Goal: Complete application form

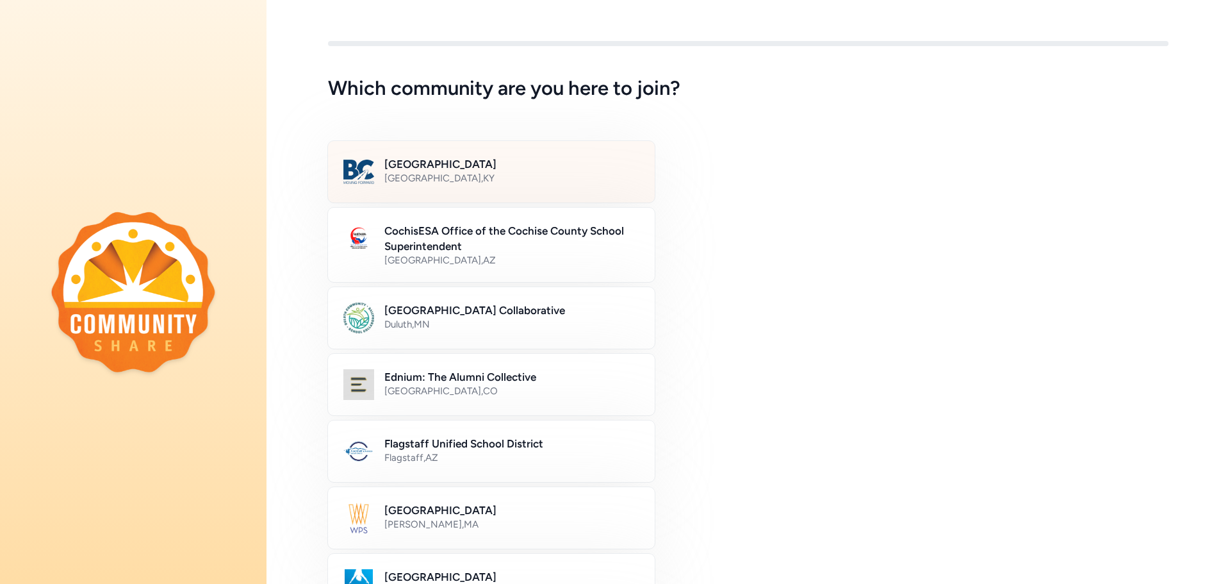
click at [459, 167] on h2 "Bullitt County Public Schools" at bounding box center [511, 163] width 255 height 15
click at [411, 160] on h2 "Bullitt County Public Schools" at bounding box center [511, 163] width 254 height 15
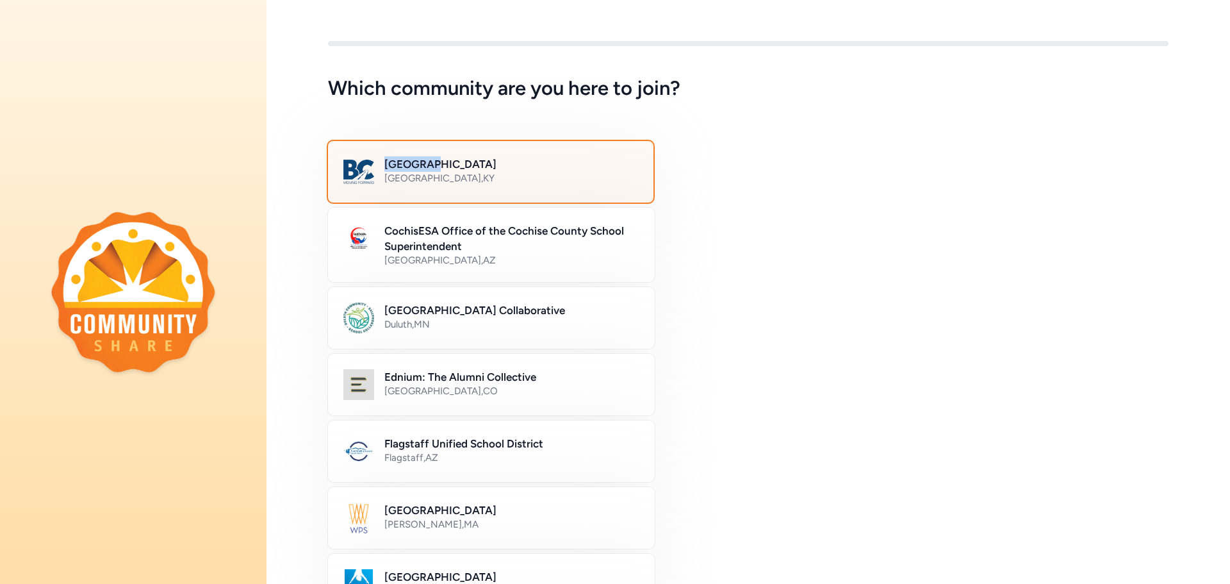
click at [413, 162] on h2 "Bullitt County Public Schools" at bounding box center [511, 163] width 254 height 15
drag, startPoint x: 519, startPoint y: 166, endPoint x: 523, endPoint y: 171, distance: 6.8
click at [523, 171] on h2 "Bullitt County Public Schools" at bounding box center [511, 163] width 254 height 15
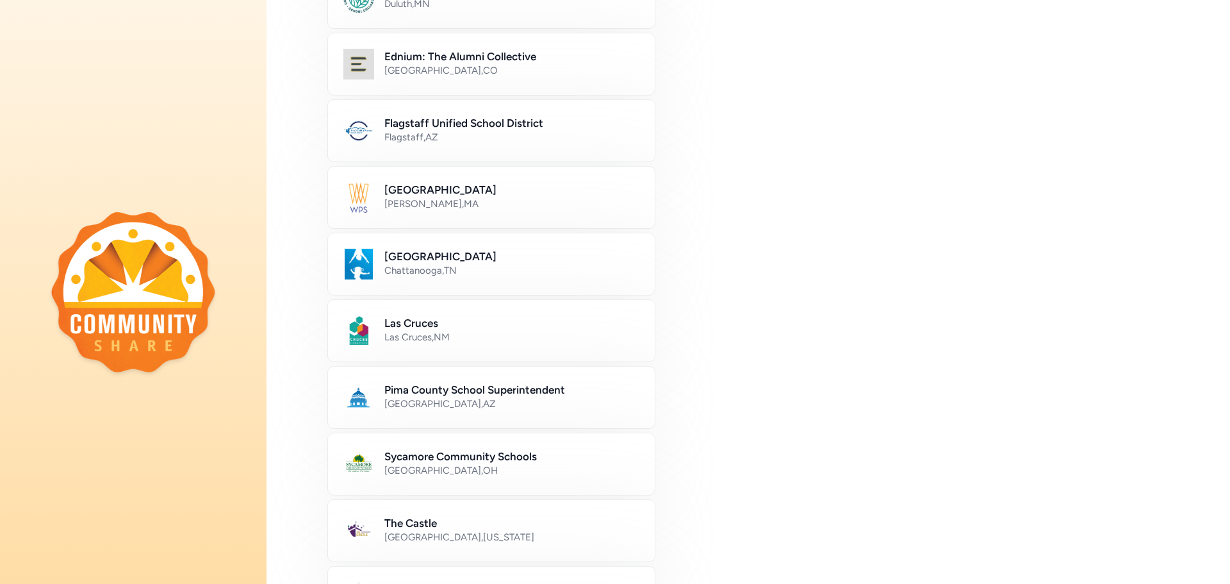
scroll to position [651, 0]
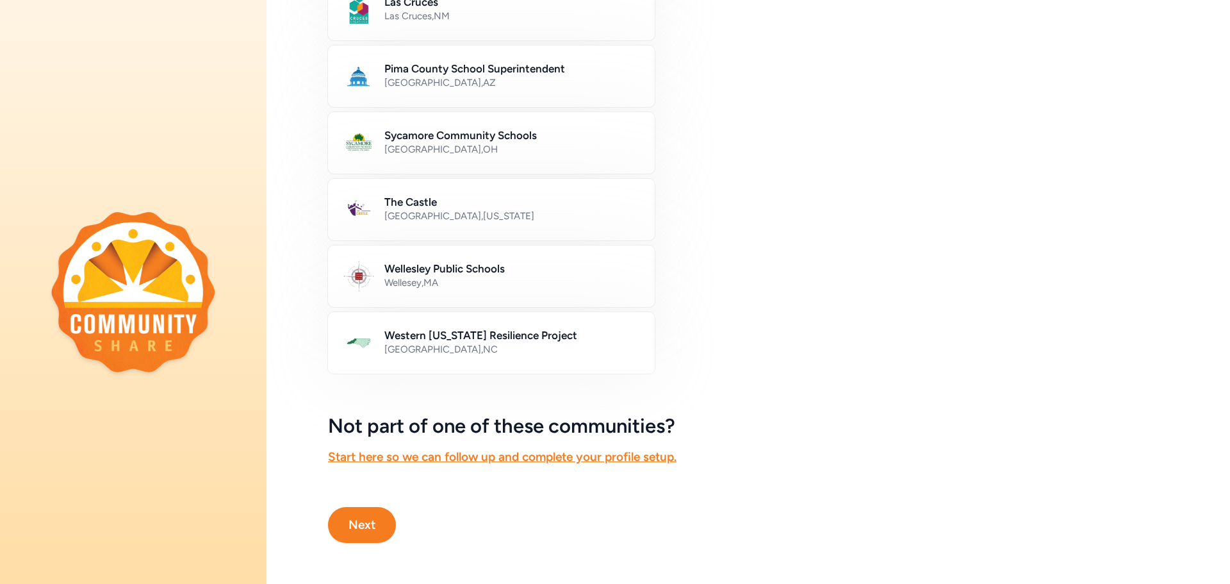
click at [361, 520] on button "Next" at bounding box center [362, 525] width 68 height 36
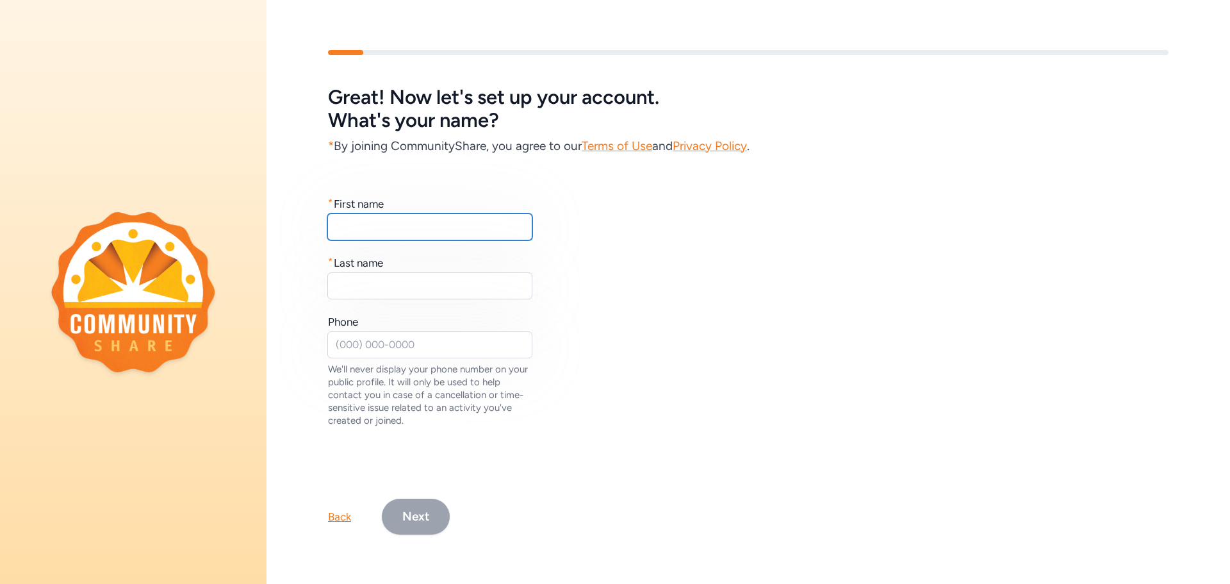
drag, startPoint x: 351, startPoint y: 220, endPoint x: 415, endPoint y: 201, distance: 66.9
click at [353, 218] on input "text" at bounding box center [429, 226] width 205 height 27
type input "David"
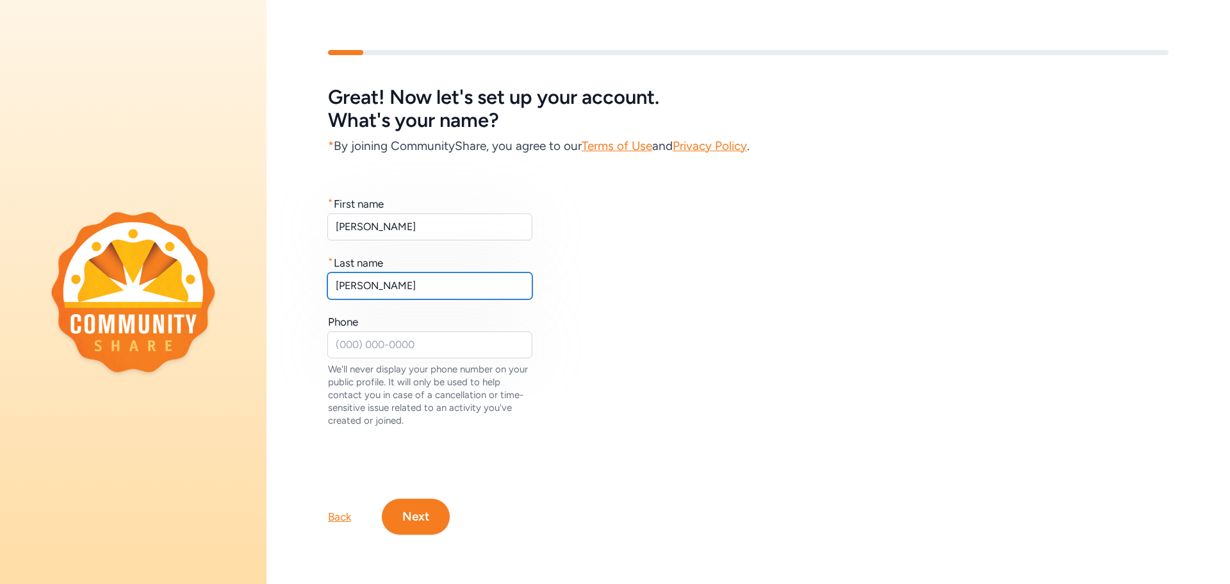
type input "Phelps"
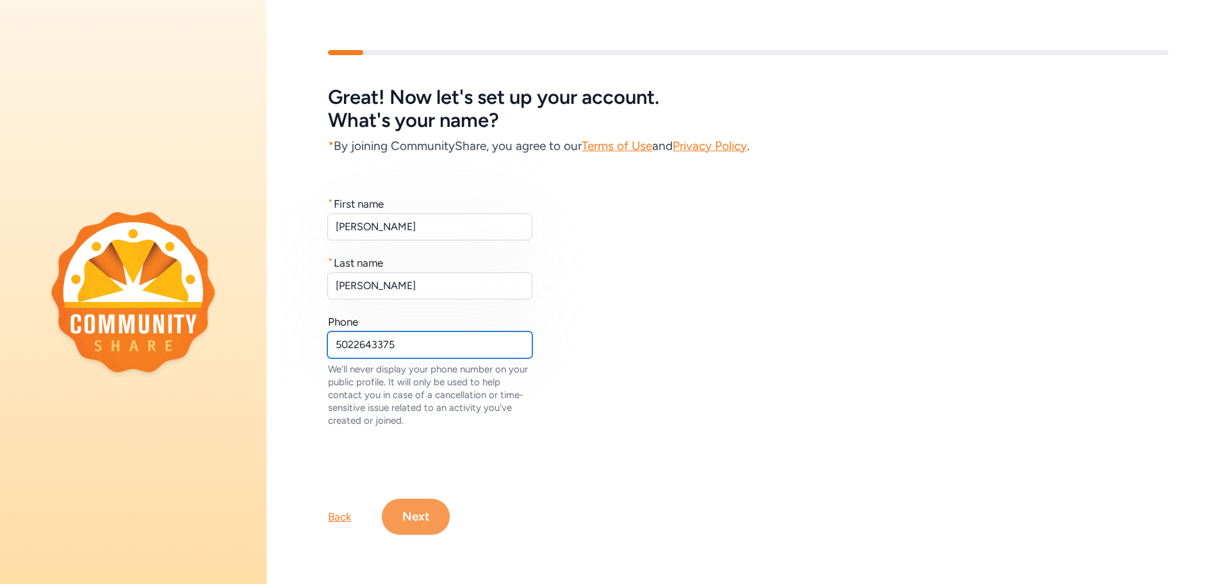
type input "5022643375"
click at [412, 513] on button "Next" at bounding box center [416, 516] width 68 height 36
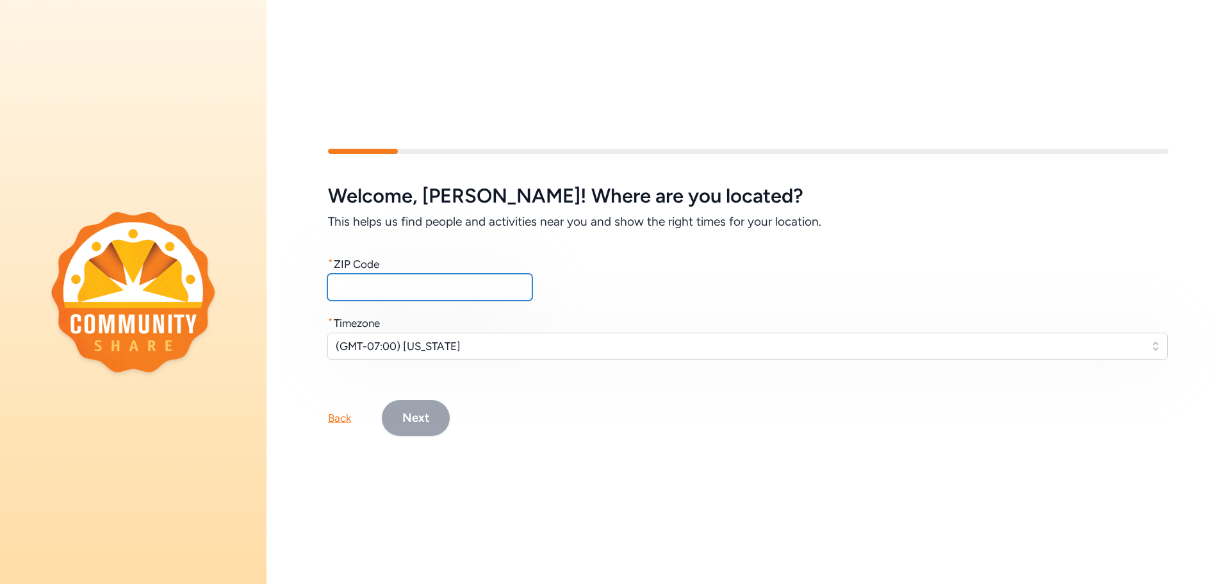
click at [342, 286] on input "text" at bounding box center [429, 287] width 205 height 27
type input "40165"
click at [470, 340] on span "(GMT-07:00) Arizona" at bounding box center [739, 345] width 806 height 15
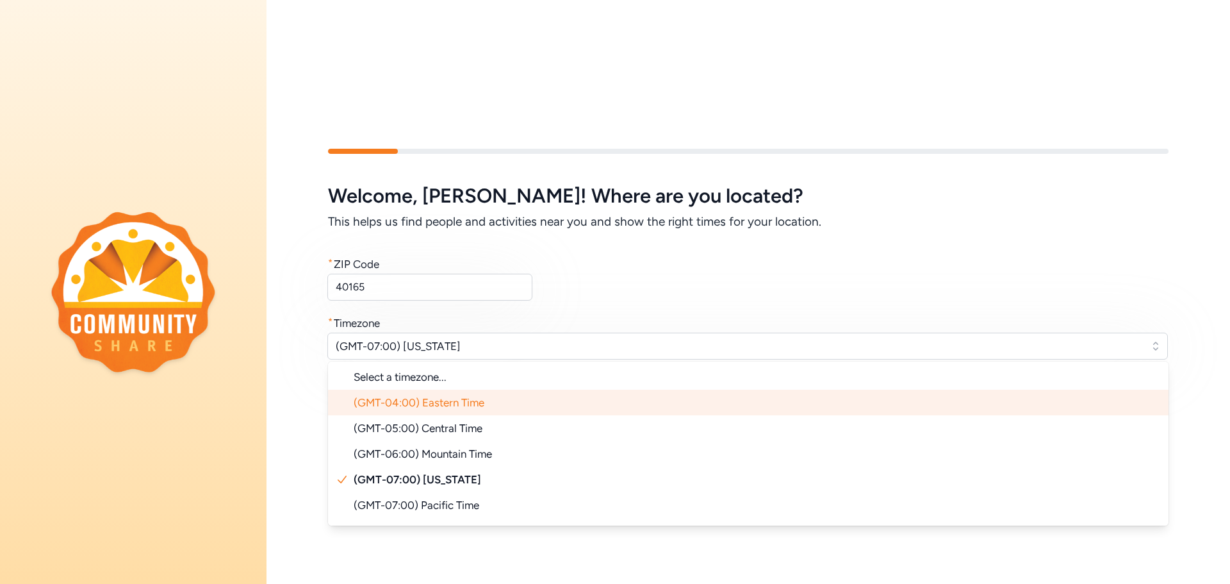
click at [464, 400] on span "(GMT-04:00) Eastern Time" at bounding box center [419, 402] width 131 height 13
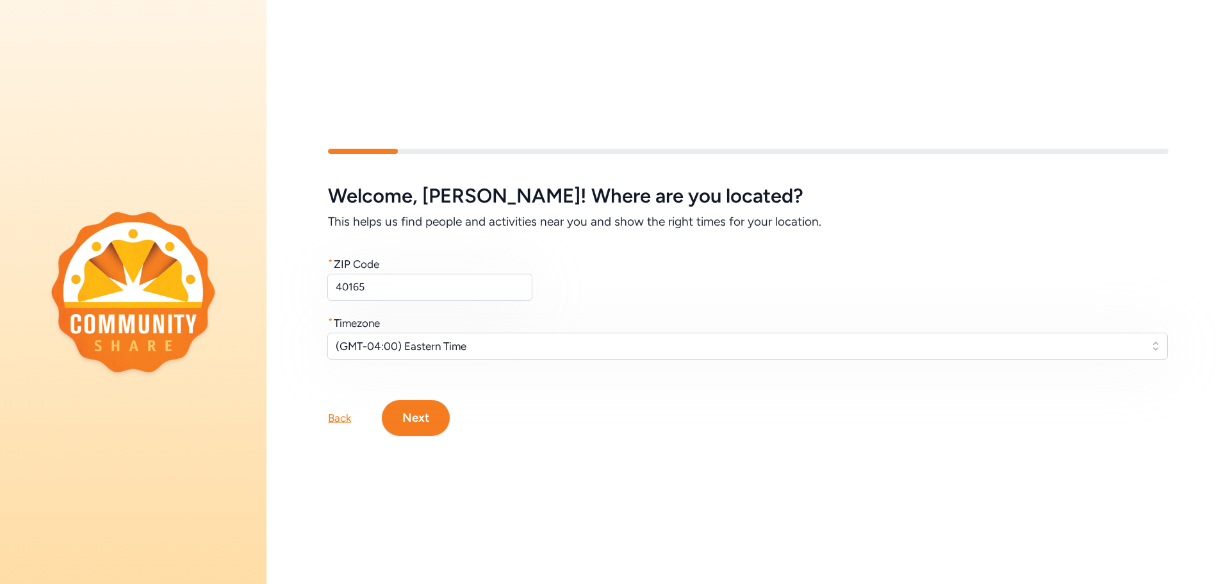
click at [417, 412] on button "Next" at bounding box center [416, 418] width 68 height 36
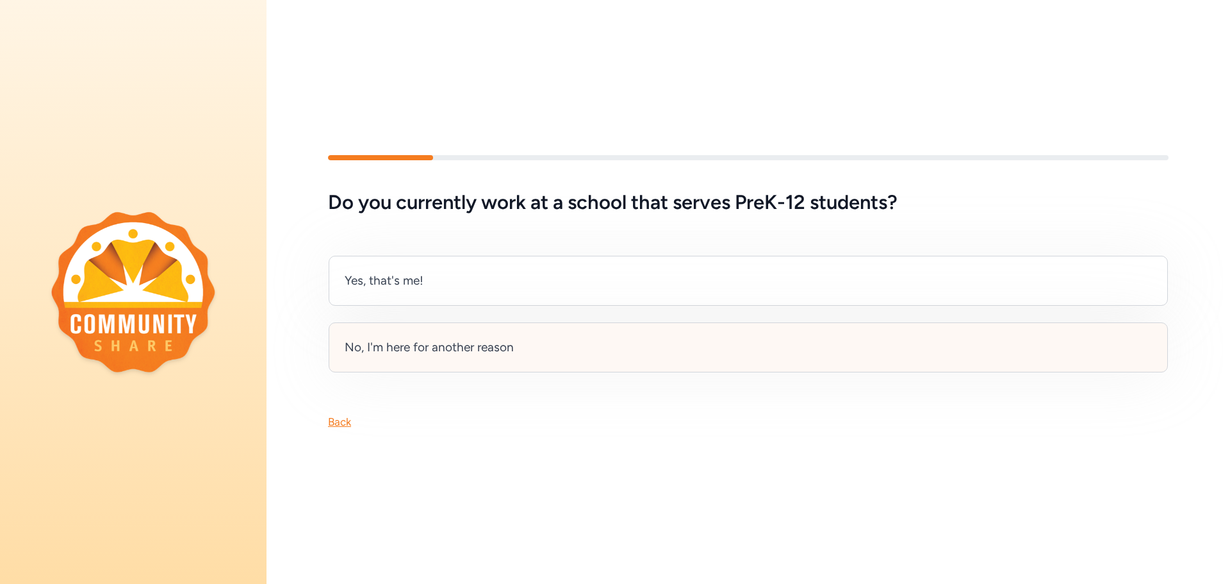
click at [535, 355] on div "No, I'm here for another reason" at bounding box center [748, 347] width 839 height 50
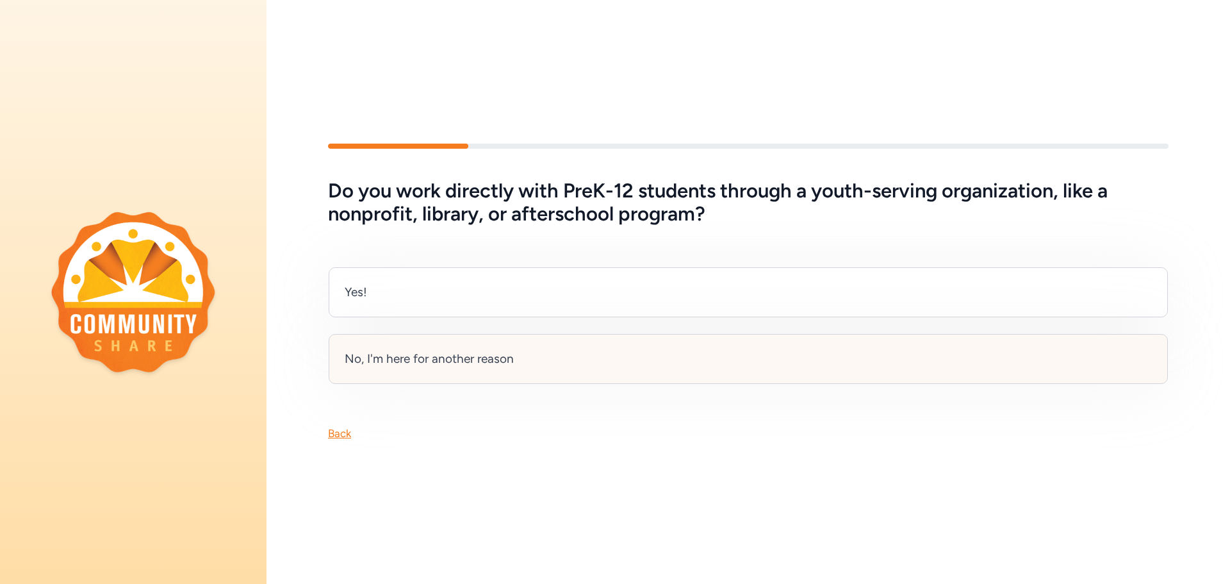
click at [509, 361] on div "No, I'm here for another reason" at bounding box center [429, 359] width 169 height 18
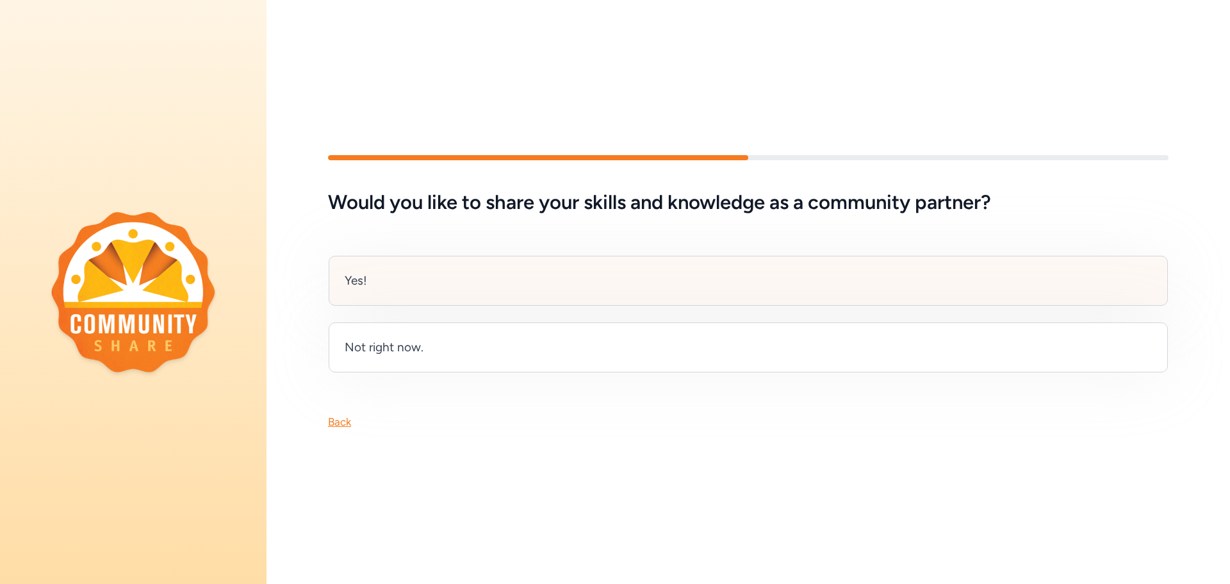
click at [391, 290] on div "Yes!" at bounding box center [748, 281] width 839 height 50
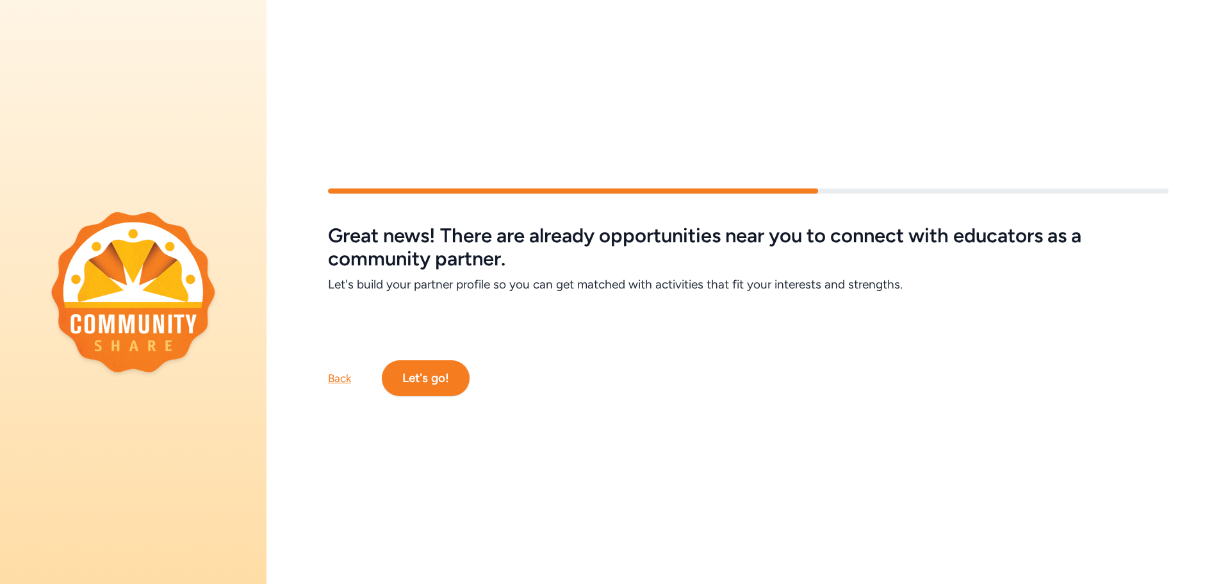
click at [429, 378] on button "Let's go!" at bounding box center [426, 378] width 88 height 36
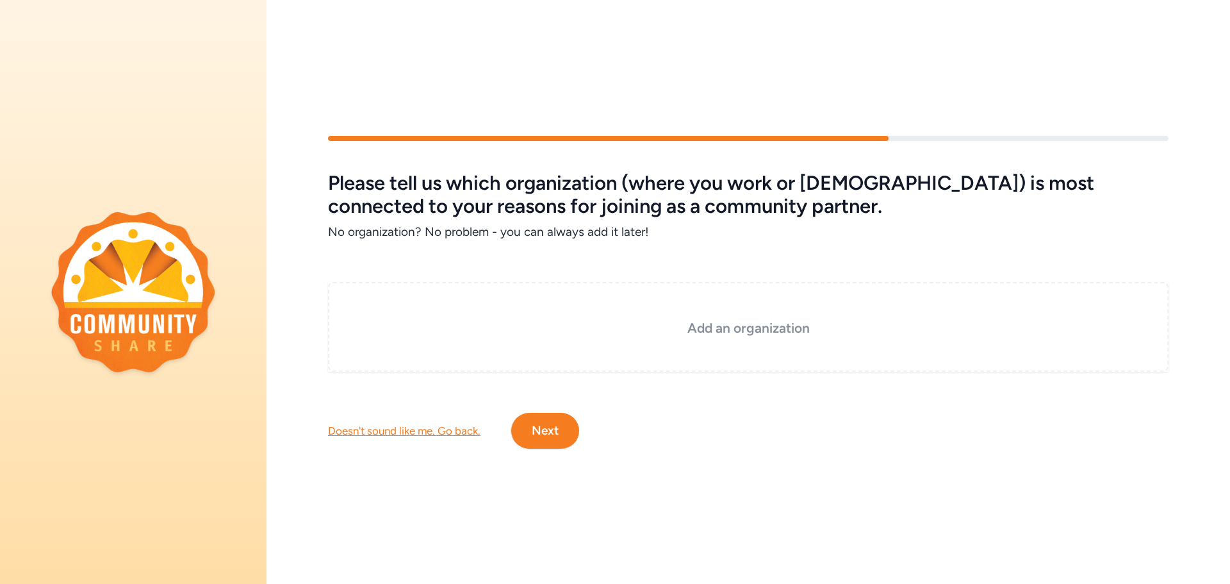
click at [357, 299] on div "Add an organization" at bounding box center [748, 327] width 841 height 90
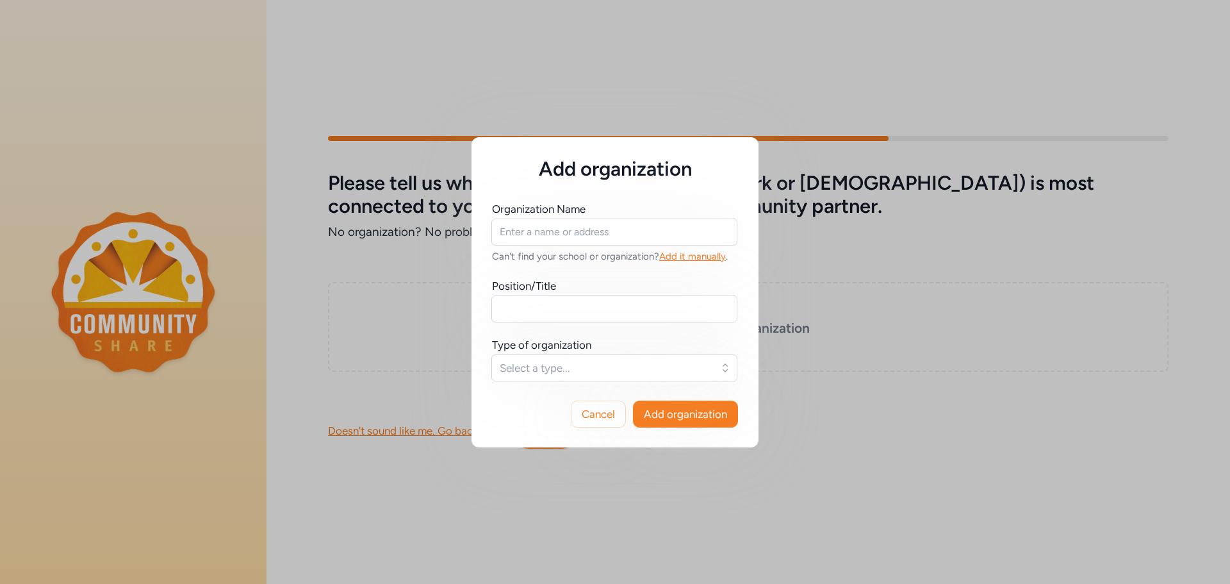
click at [343, 296] on div "Add organization Organization Name Can't find your school or organization? Add …" at bounding box center [615, 292] width 1230 height 584
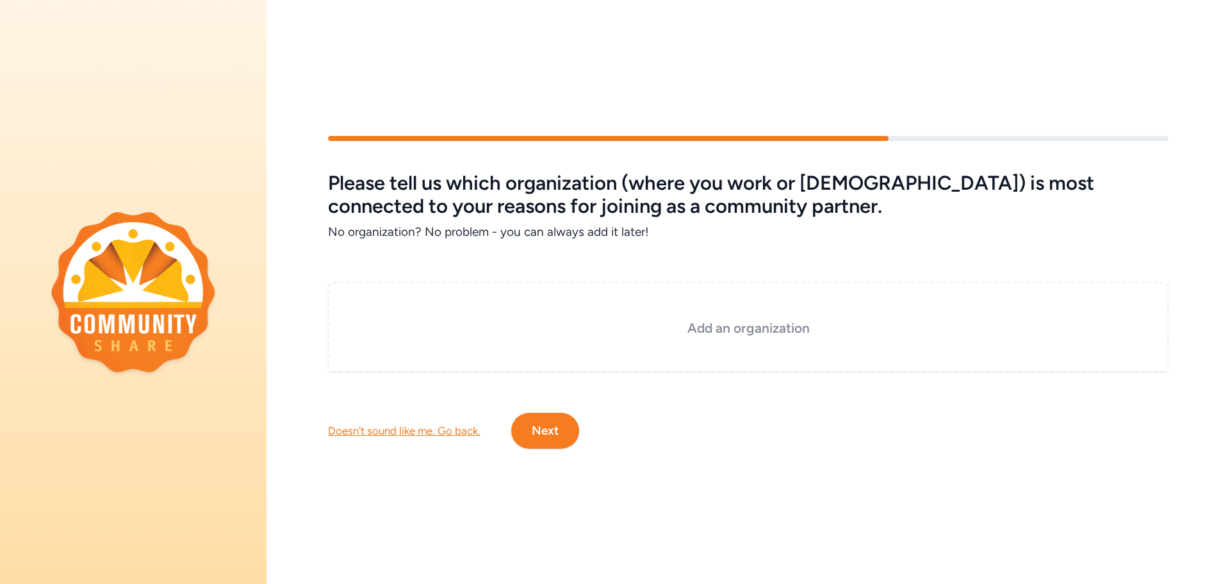
click at [745, 324] on h3 "Add an organization" at bounding box center [748, 328] width 776 height 18
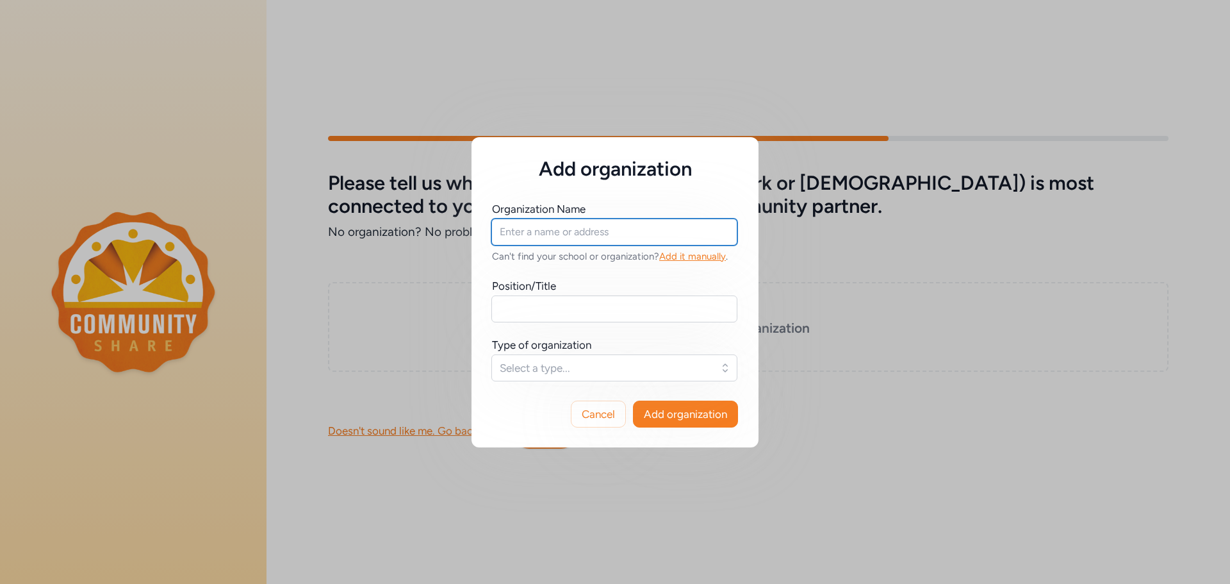
click at [515, 240] on input "text" at bounding box center [614, 231] width 246 height 27
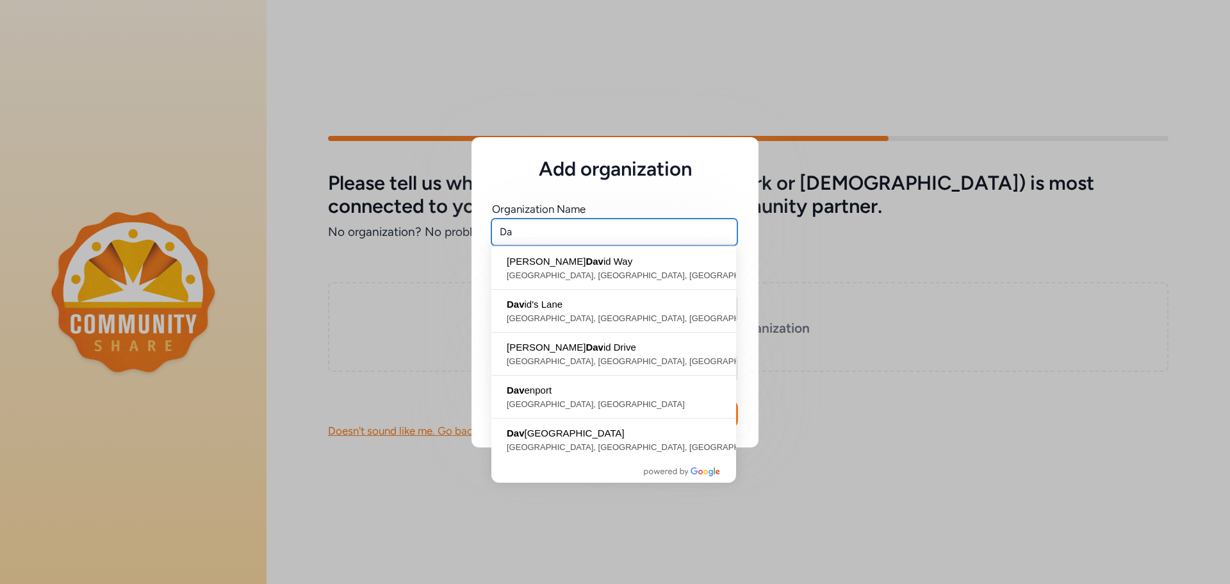
type input "D"
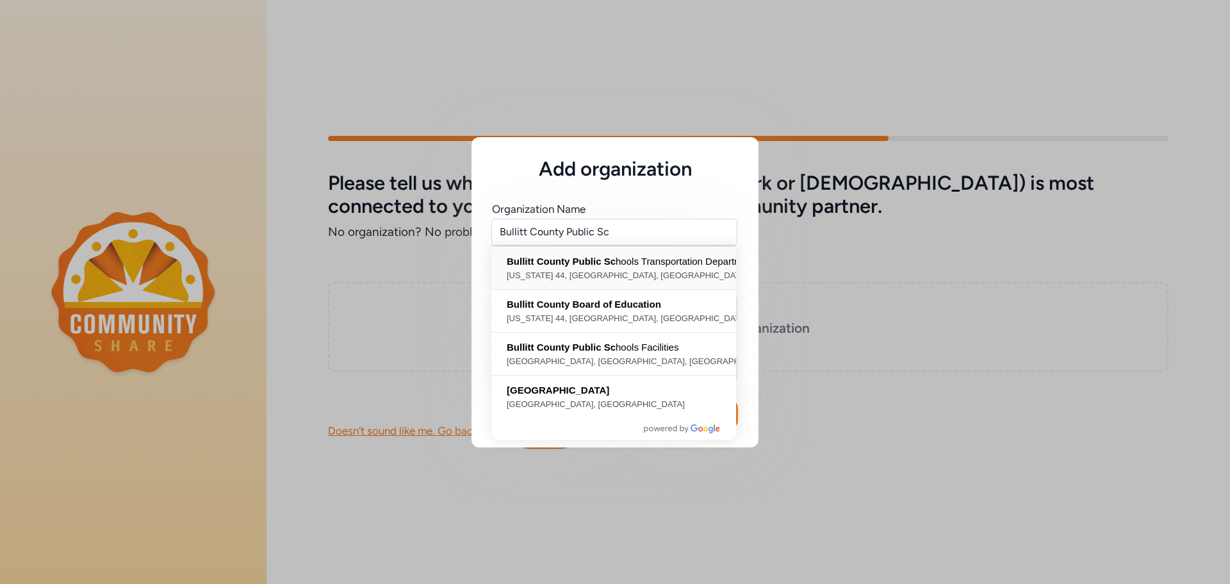
type input "Bullitt County Public Schools Transportation Department, Kentucky 44, Shepherds…"
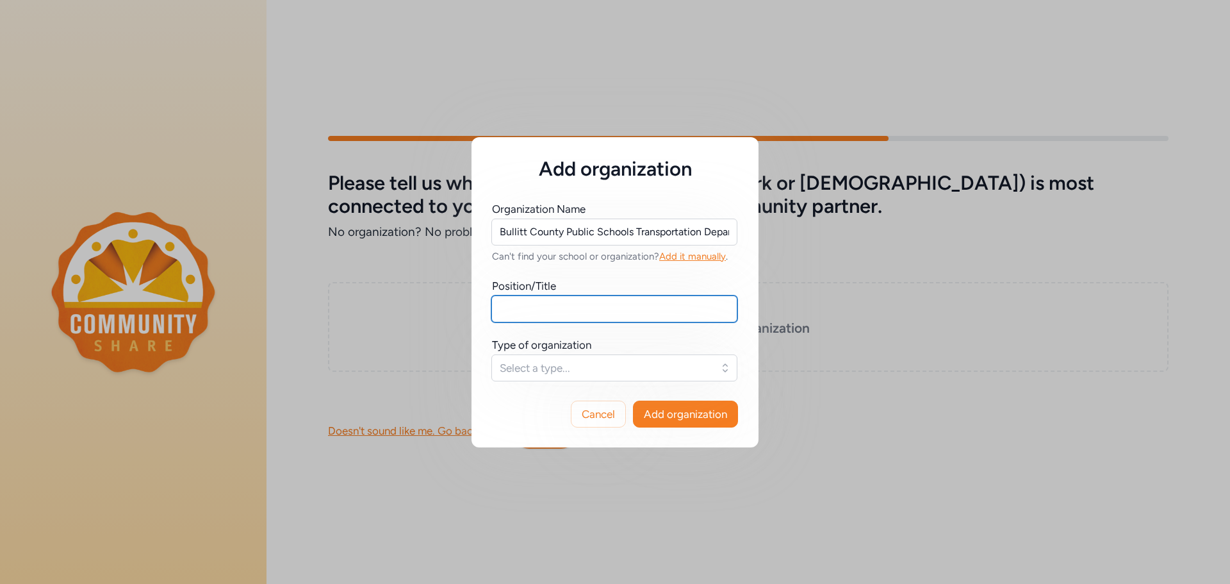
drag, startPoint x: 534, startPoint y: 312, endPoint x: 546, endPoint y: 313, distance: 11.6
click at [536, 313] on input "text" at bounding box center [614, 308] width 246 height 27
type input "Director of Transportation"
click at [722, 368] on button "Select a type..." at bounding box center [614, 367] width 246 height 27
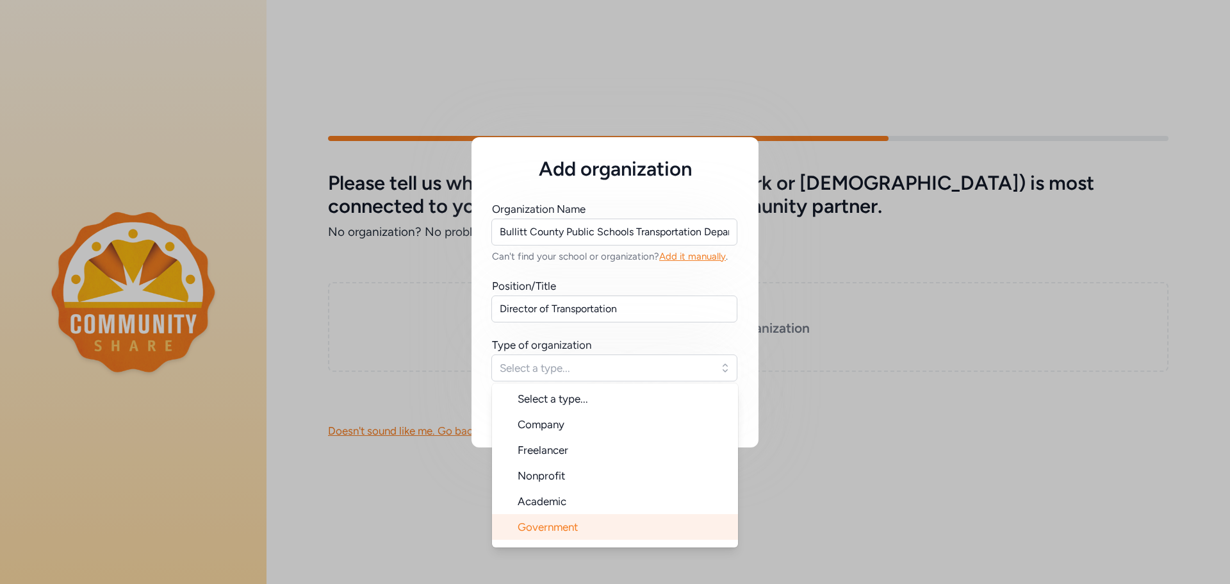
click at [583, 529] on li "Government" at bounding box center [615, 527] width 246 height 26
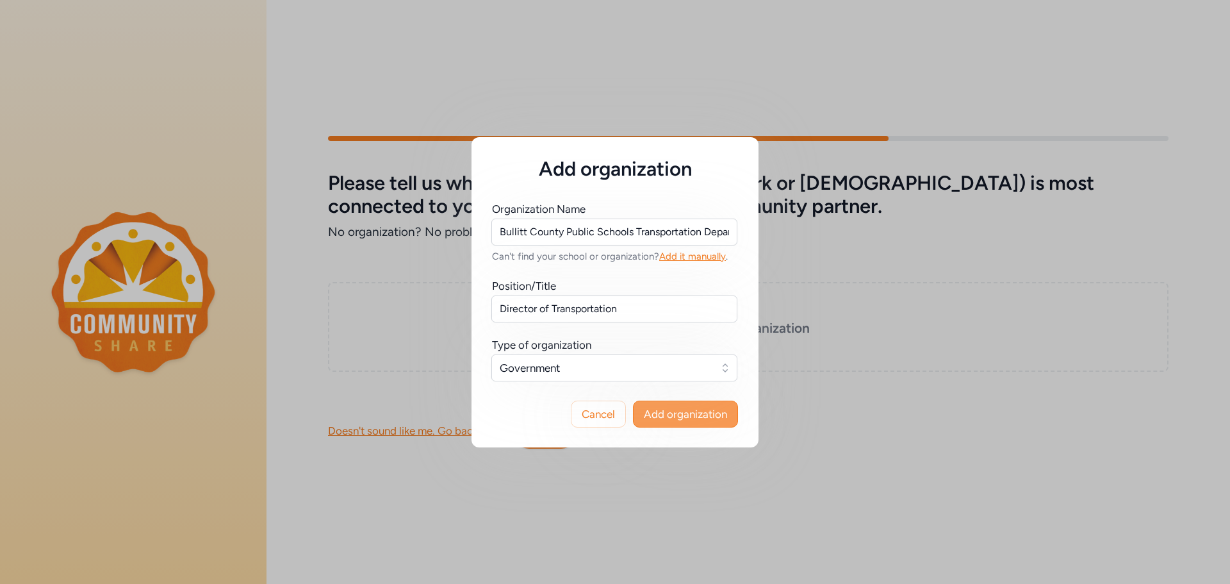
click at [692, 413] on span "Add organization" at bounding box center [685, 413] width 83 height 15
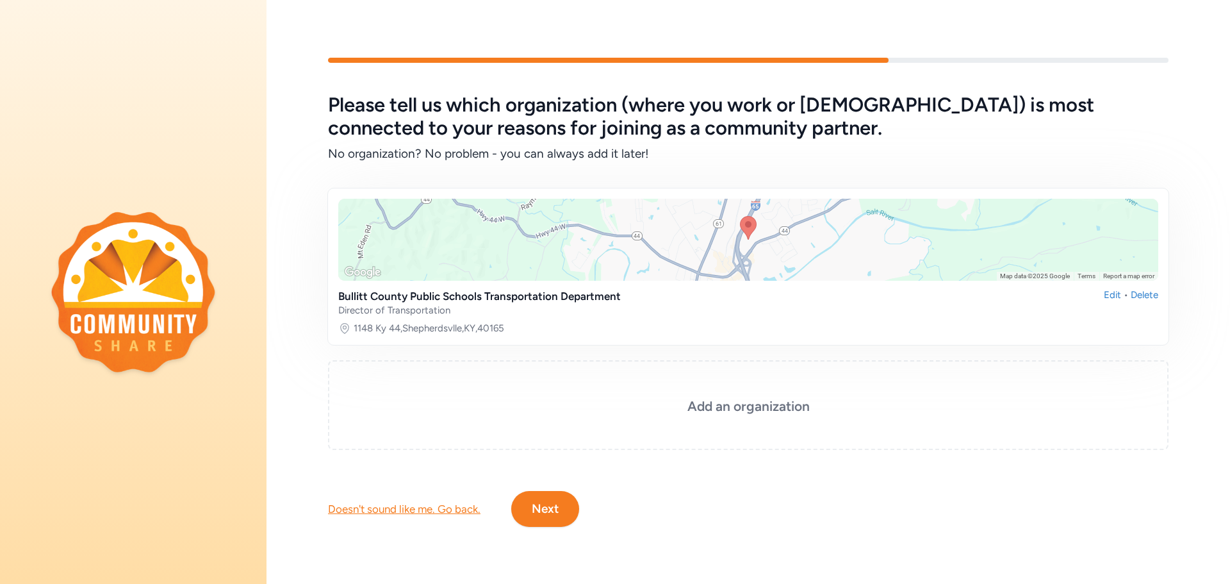
click at [537, 505] on button "Next" at bounding box center [545, 509] width 68 height 36
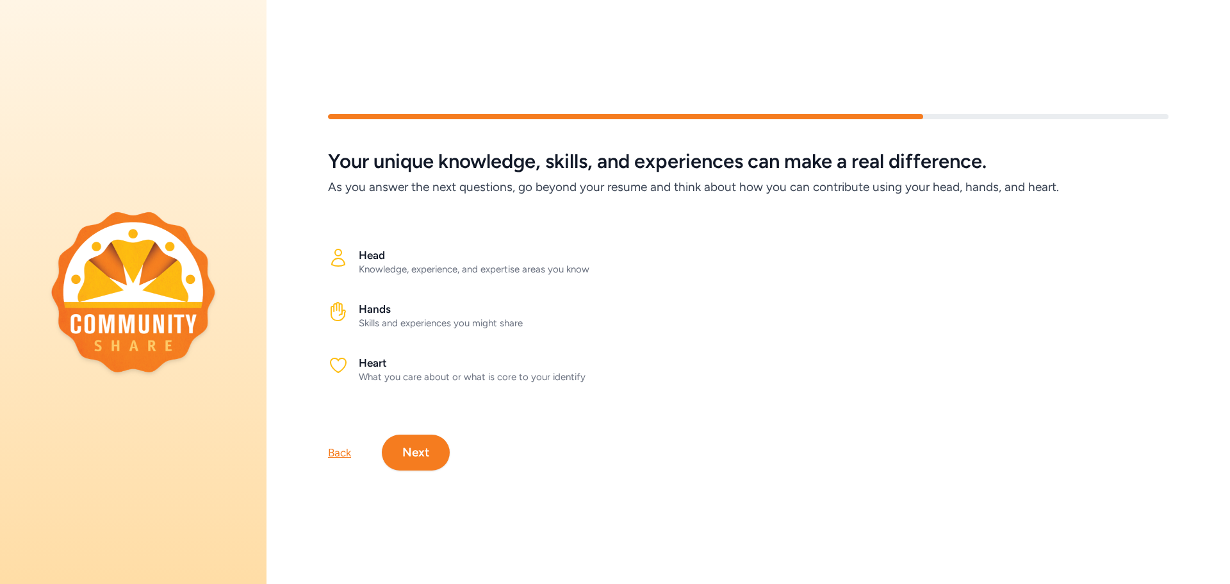
click at [418, 445] on button "Next" at bounding box center [416, 452] width 68 height 36
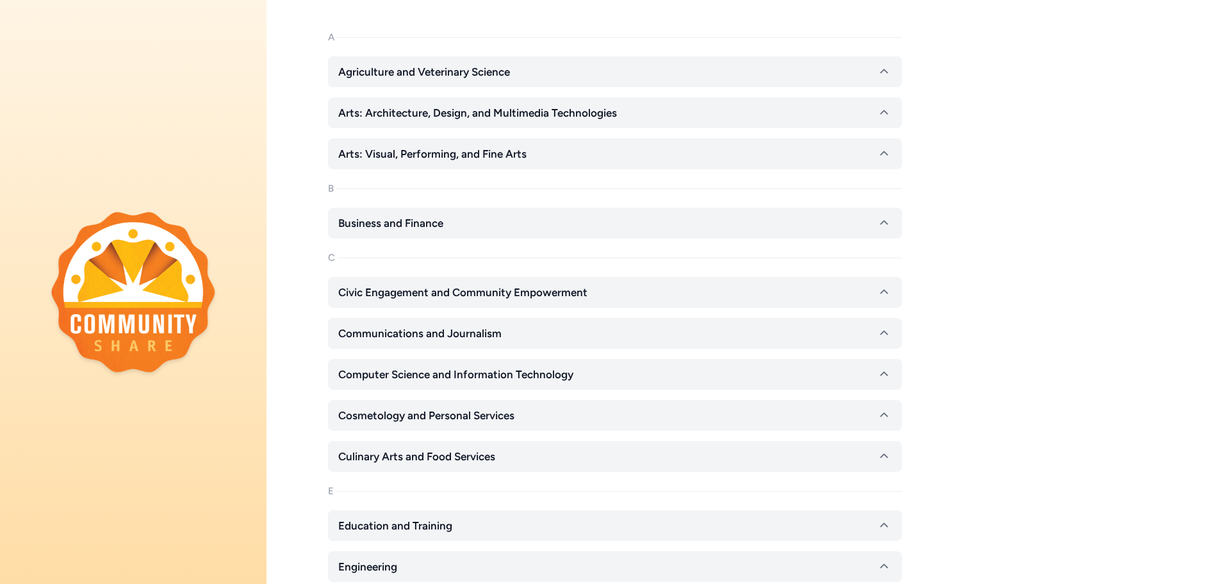
scroll to position [15, 0]
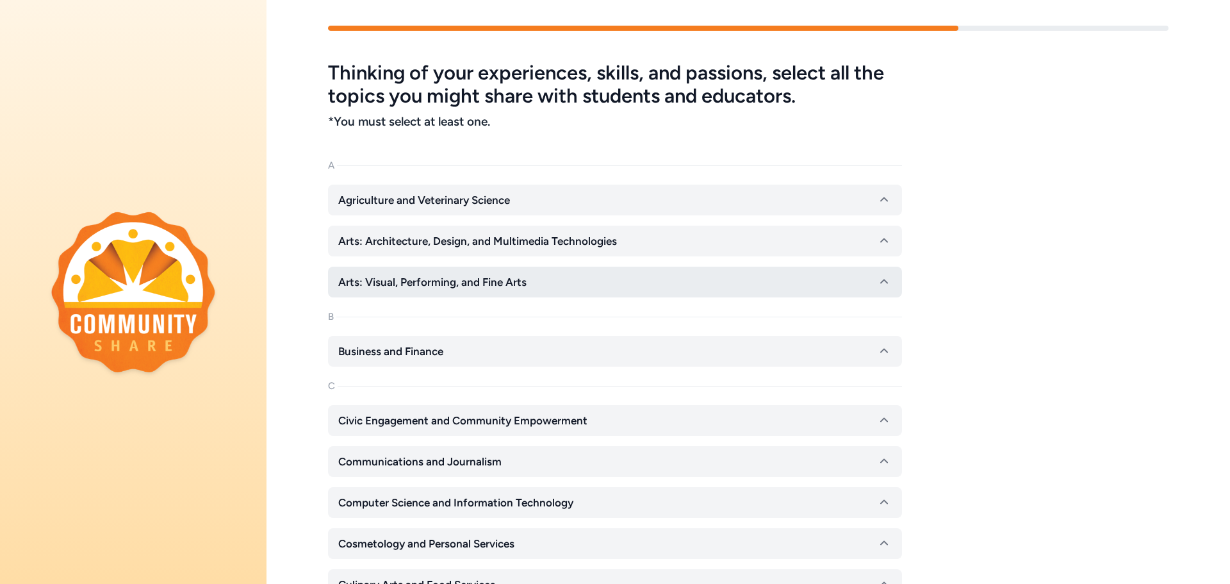
click at [885, 280] on icon "button" at bounding box center [884, 281] width 8 height 4
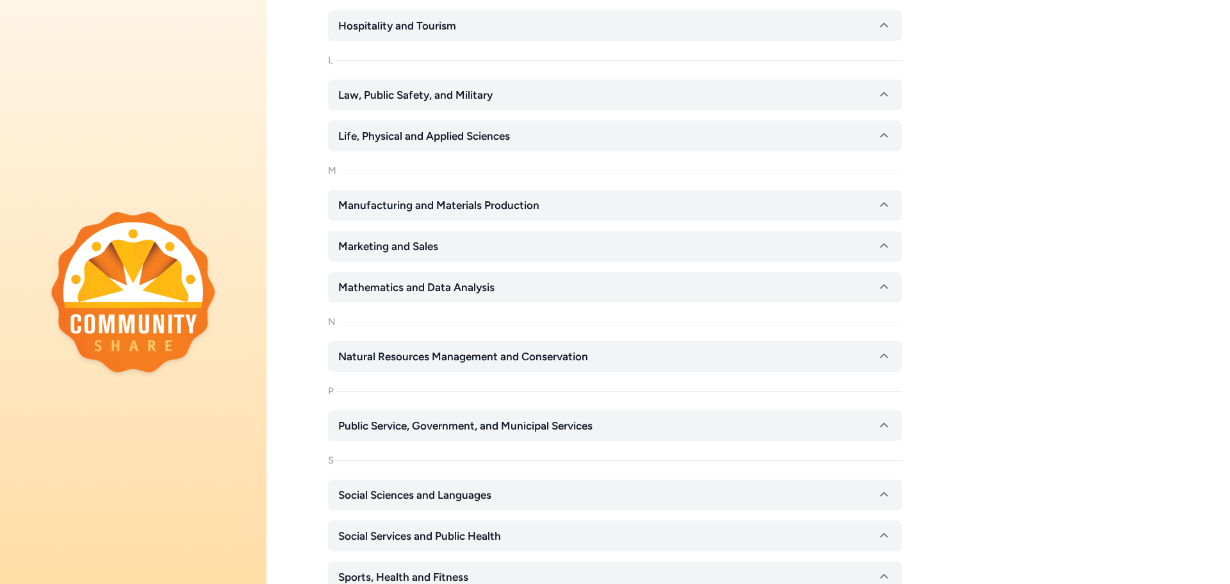
scroll to position [1745, 0]
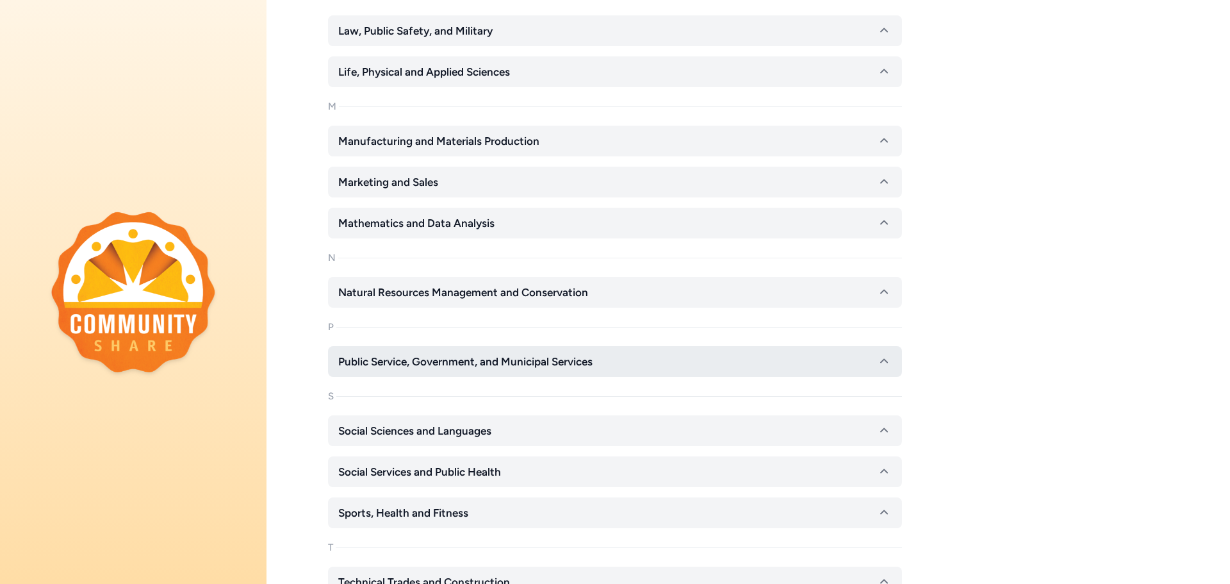
click at [884, 361] on icon "button" at bounding box center [883, 361] width 15 height 15
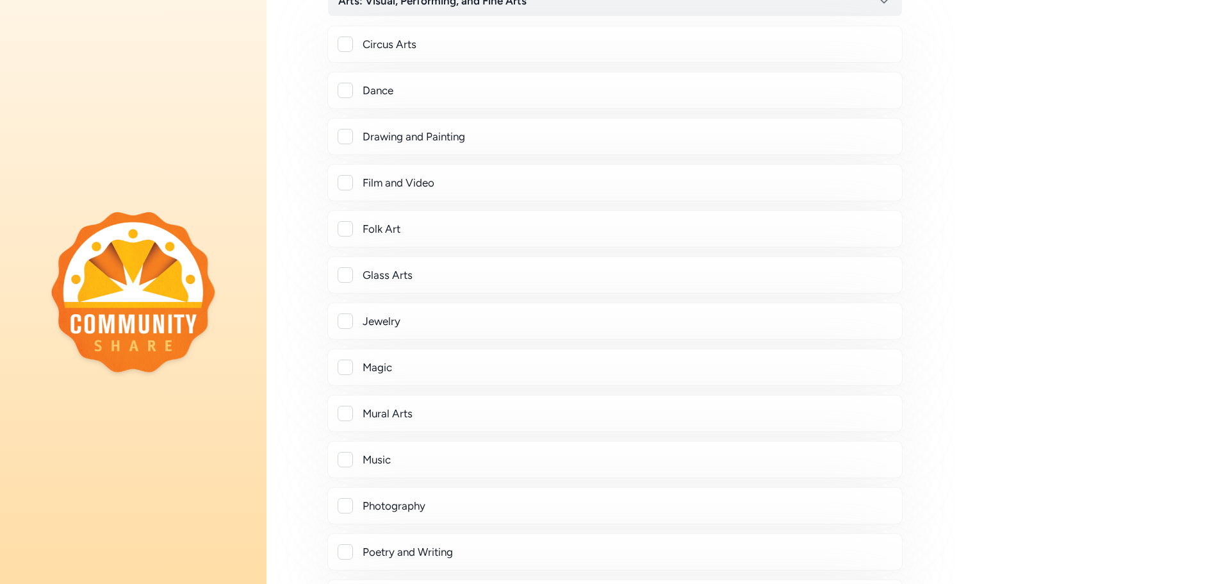
scroll to position [0, 0]
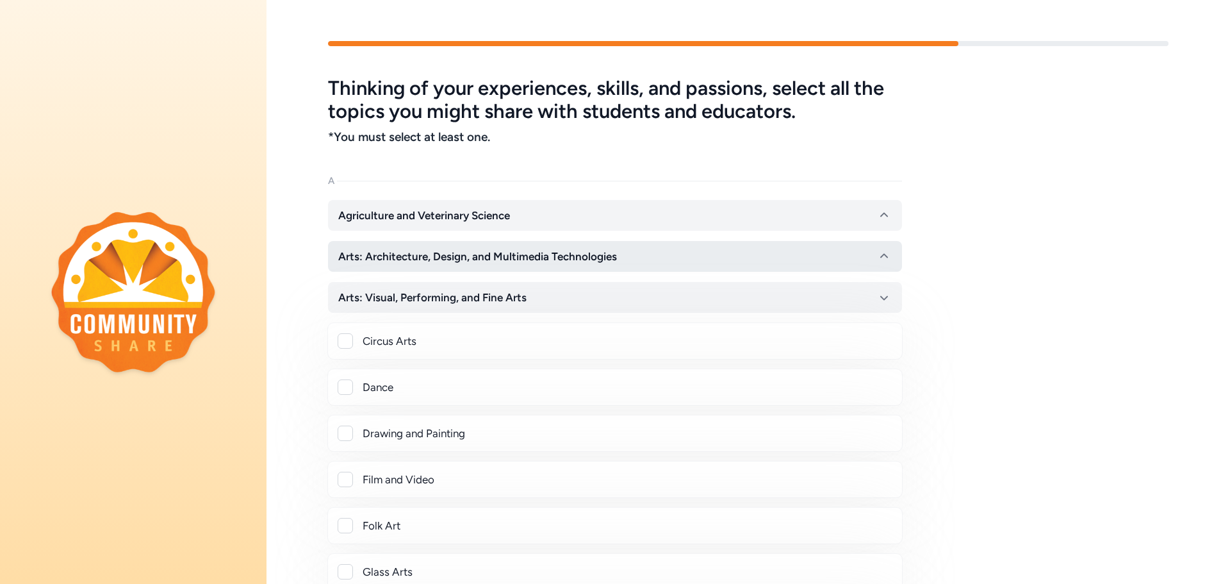
click at [881, 255] on icon "button" at bounding box center [883, 256] width 15 height 15
